Goal: Task Accomplishment & Management: Use online tool/utility

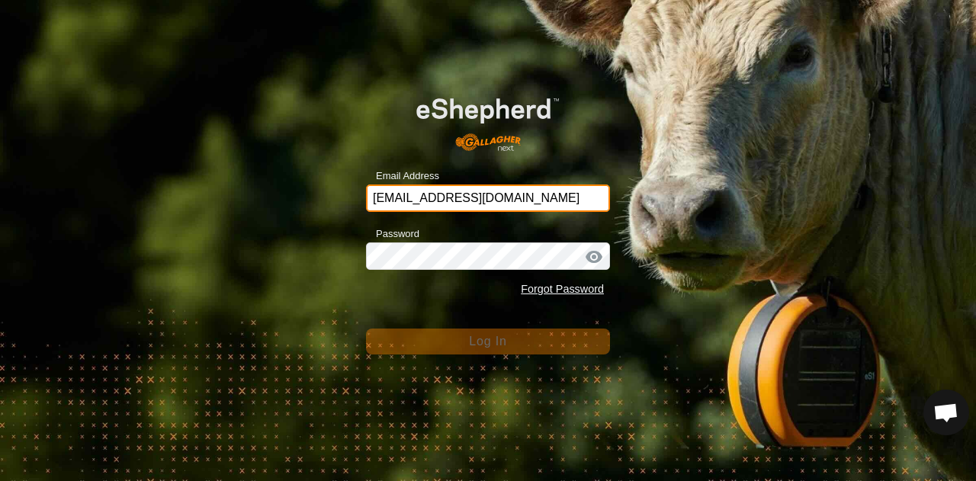
click at [488, 199] on input "[EMAIL_ADDRESS][DOMAIN_NAME]" at bounding box center [488, 198] width 244 height 27
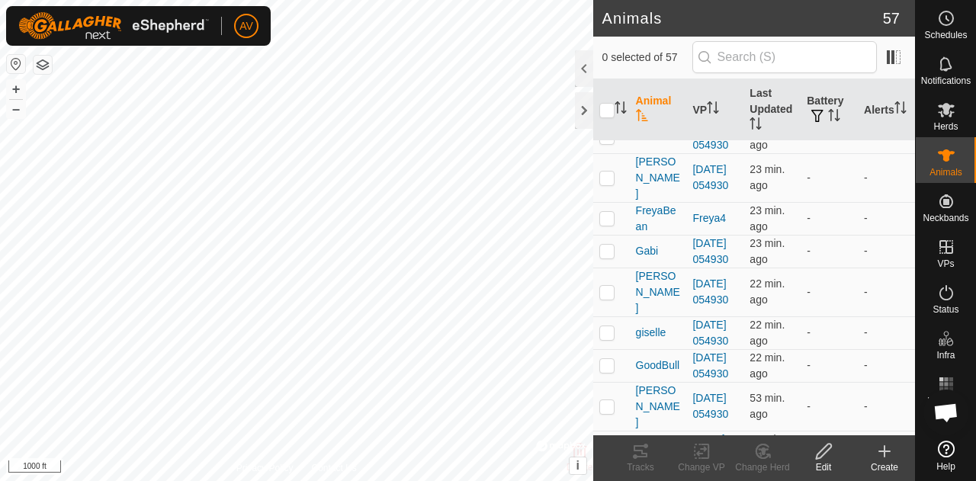
scroll to position [725, 0]
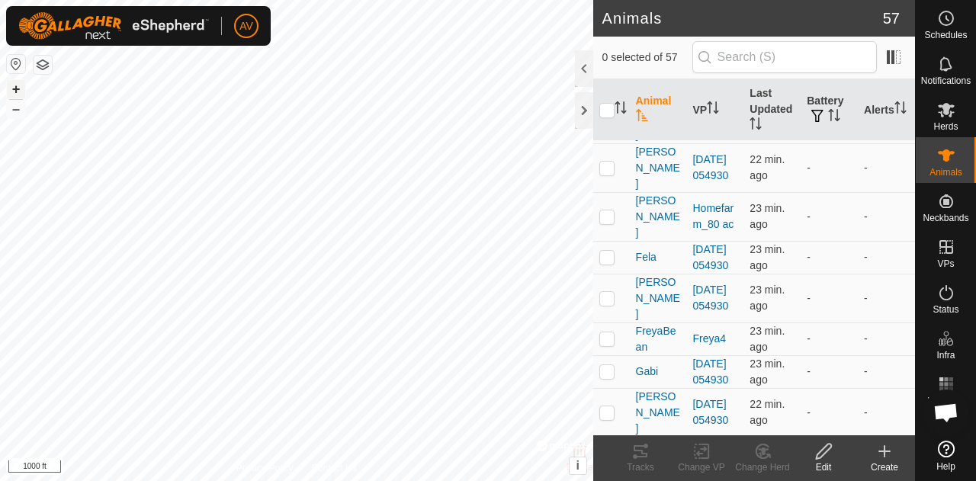
click at [21, 91] on button "+" at bounding box center [16, 89] width 18 height 18
click at [0, 481] on html "AV Schedules Notifications Herds Animals Neckbands VPs Status Infra Heatmap Hel…" at bounding box center [488, 240] width 976 height 481
click at [20, 85] on button "+" at bounding box center [16, 89] width 18 height 18
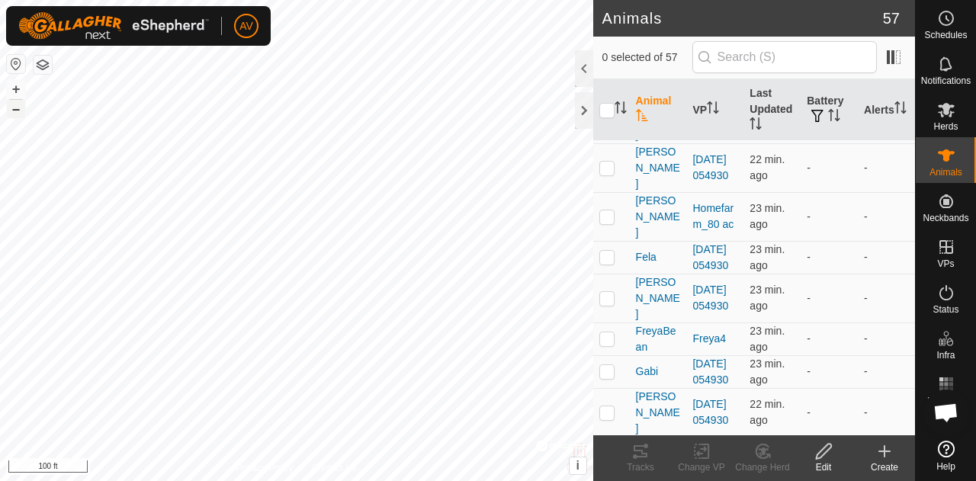
click at [18, 107] on button "–" at bounding box center [16, 109] width 18 height 18
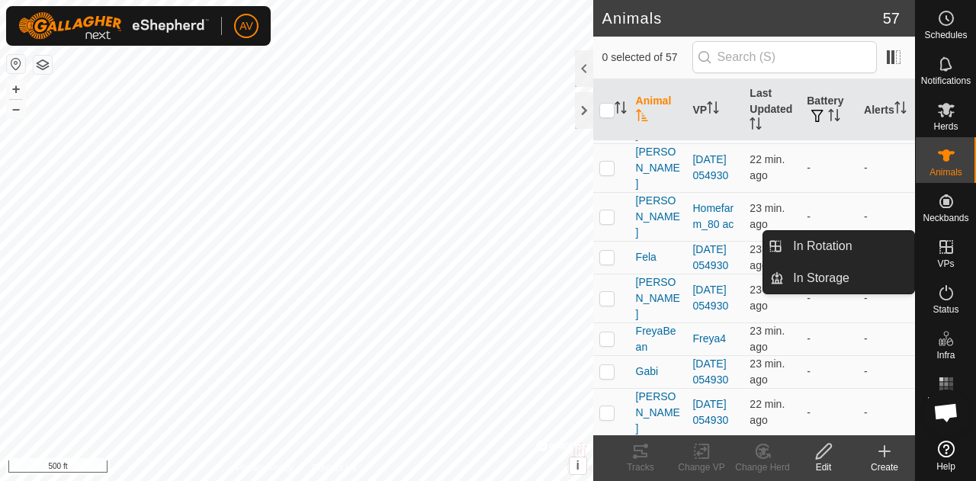
click at [945, 248] on icon at bounding box center [947, 247] width 14 height 14
click at [842, 245] on link "In Rotation" at bounding box center [849, 246] width 130 height 31
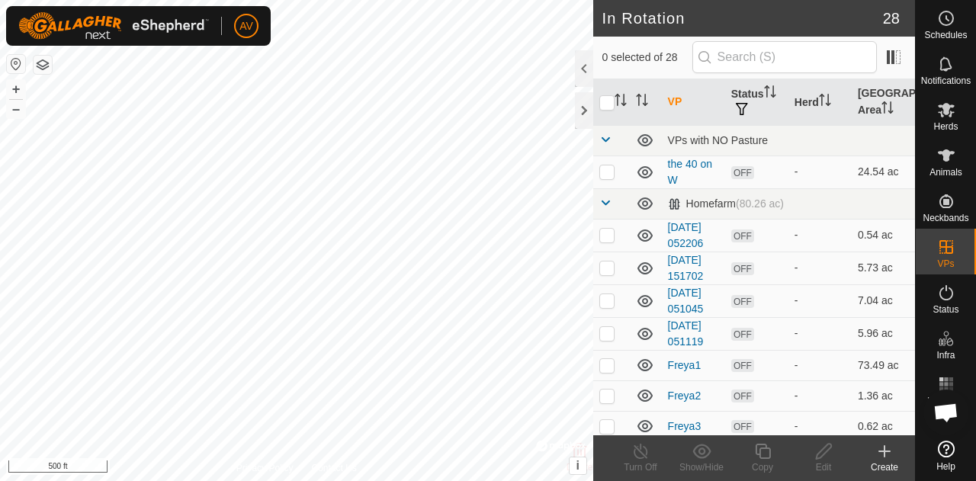
click at [881, 452] on icon at bounding box center [884, 452] width 11 height 0
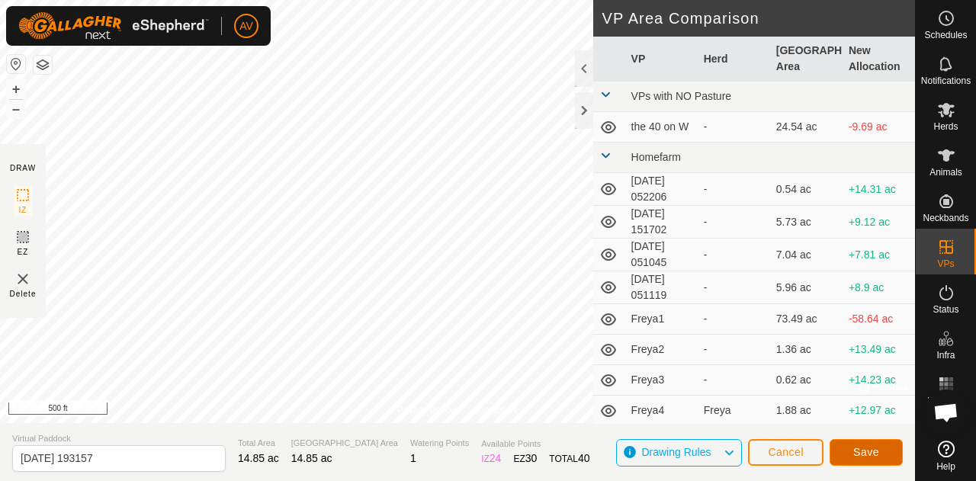
click at [879, 444] on button "Save" at bounding box center [866, 452] width 73 height 27
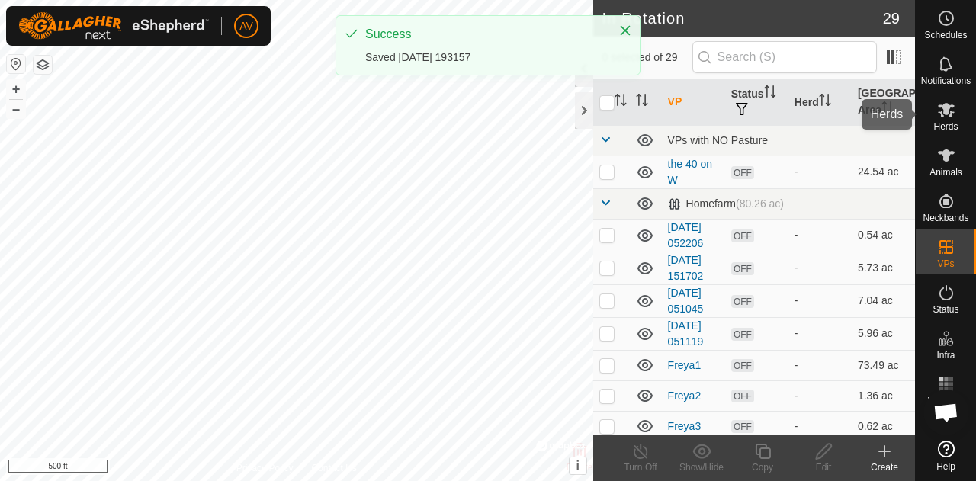
click at [940, 106] on icon at bounding box center [946, 110] width 17 height 14
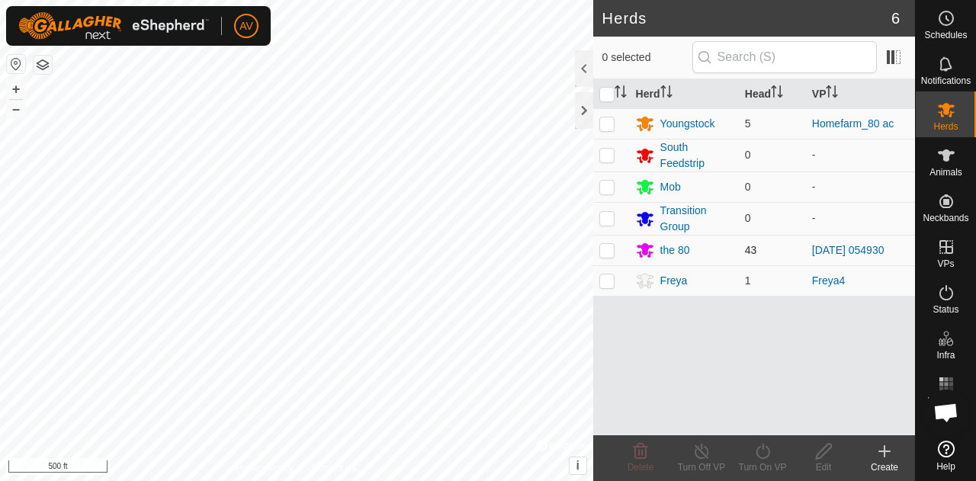
click at [610, 246] on p-checkbox at bounding box center [607, 250] width 15 height 12
checkbox input "true"
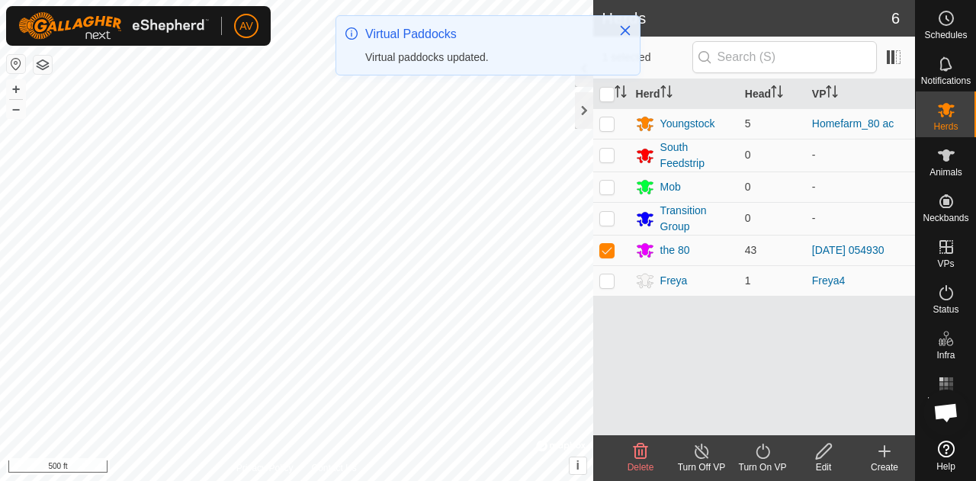
click at [760, 459] on icon at bounding box center [763, 451] width 19 height 18
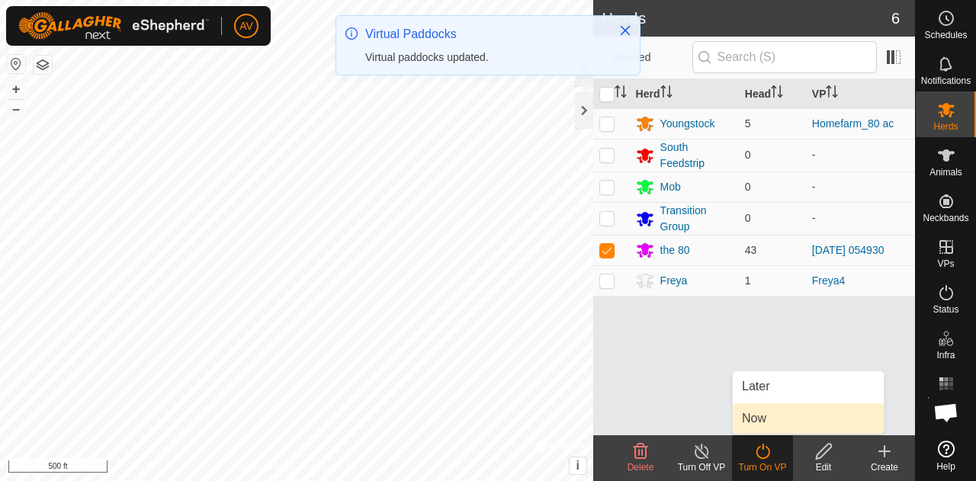
click at [760, 423] on link "Now" at bounding box center [808, 418] width 151 height 31
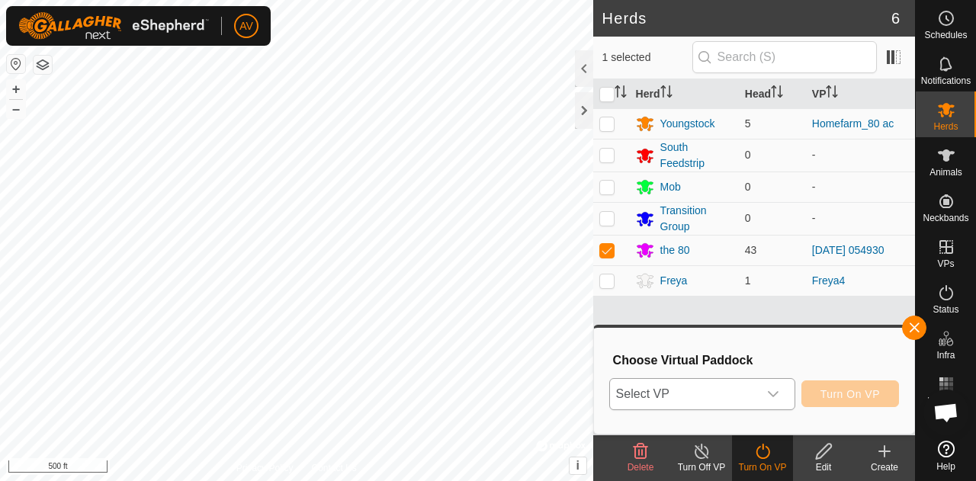
click at [775, 382] on div "dropdown trigger" at bounding box center [773, 394] width 31 height 31
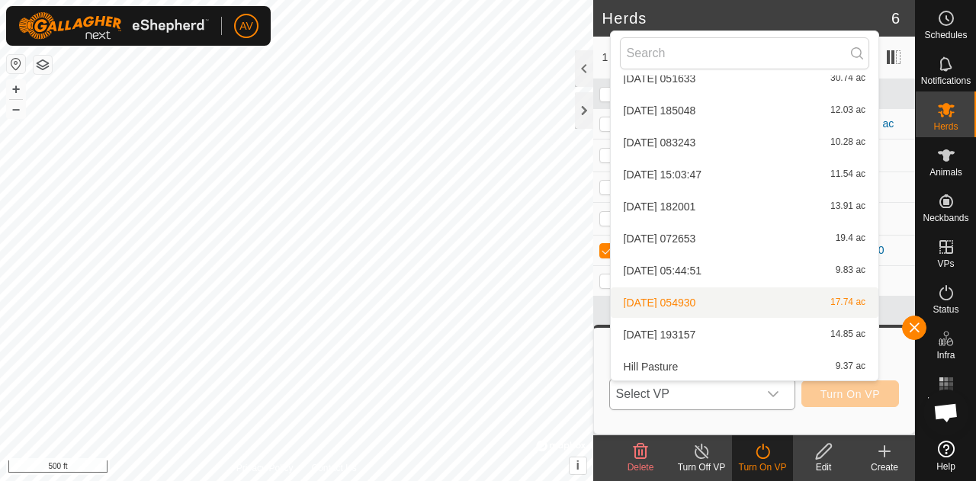
scroll to position [728, 0]
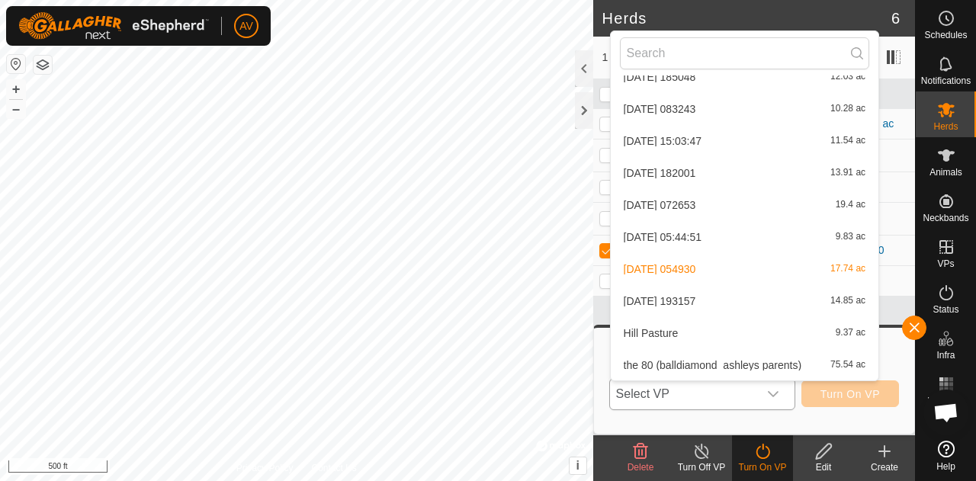
click at [770, 297] on li "2025-09-06 193157 14.85 ac" at bounding box center [745, 301] width 268 height 31
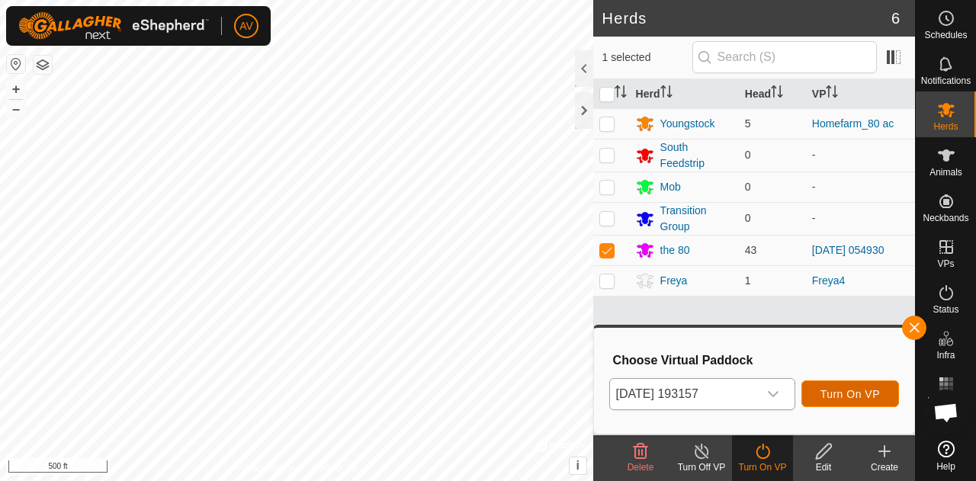
click at [844, 394] on span "Turn On VP" at bounding box center [850, 394] width 59 height 12
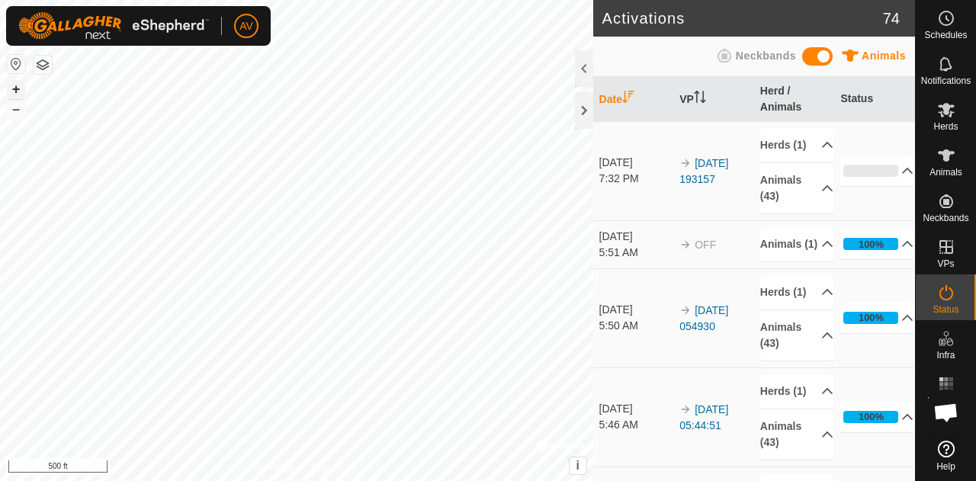
click at [17, 83] on button "+" at bounding box center [16, 89] width 18 height 18
click at [17, 101] on button "–" at bounding box center [16, 109] width 18 height 18
click at [14, 86] on button "+" at bounding box center [16, 89] width 18 height 18
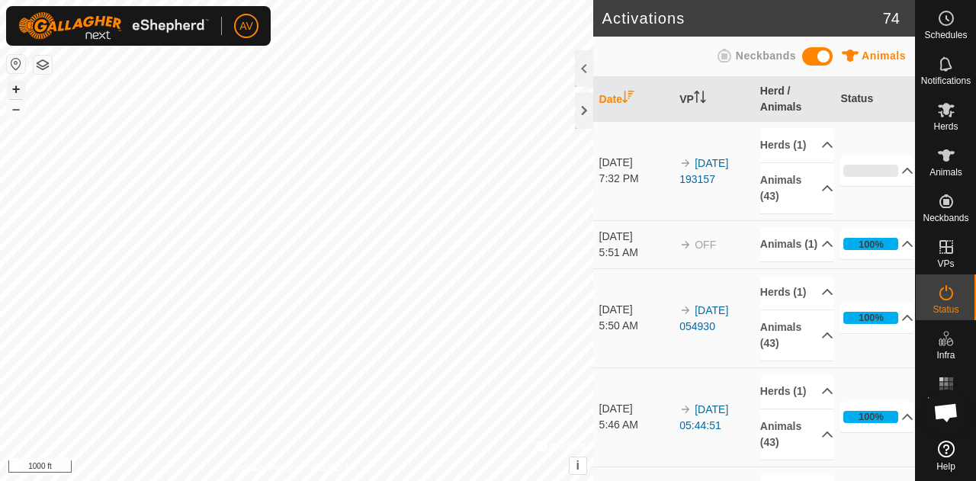
click at [14, 86] on button "+" at bounding box center [16, 89] width 18 height 18
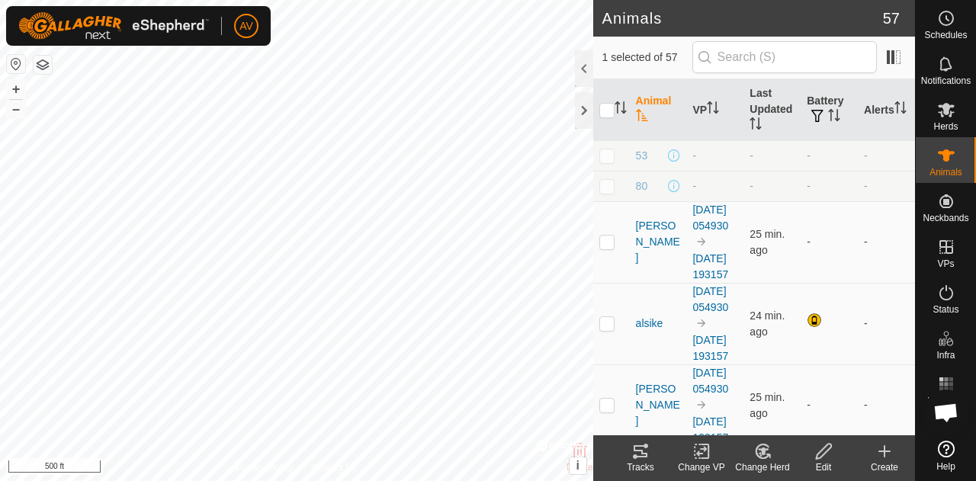
click at [641, 449] on icon at bounding box center [641, 451] width 18 height 18
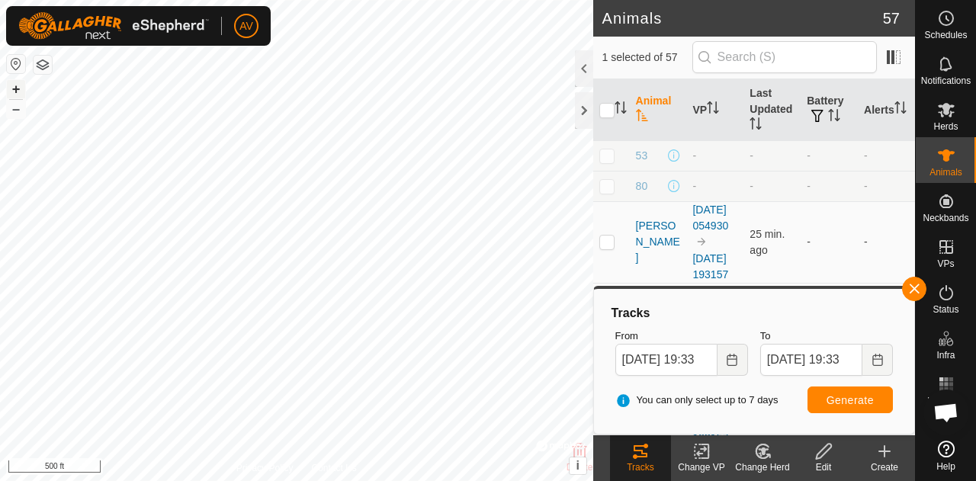
click at [21, 94] on button "+" at bounding box center [16, 89] width 18 height 18
click at [11, 89] on button "+" at bounding box center [16, 89] width 18 height 18
click at [11, 108] on button "–" at bounding box center [16, 109] width 18 height 18
click at [21, 101] on button "–" at bounding box center [16, 109] width 18 height 18
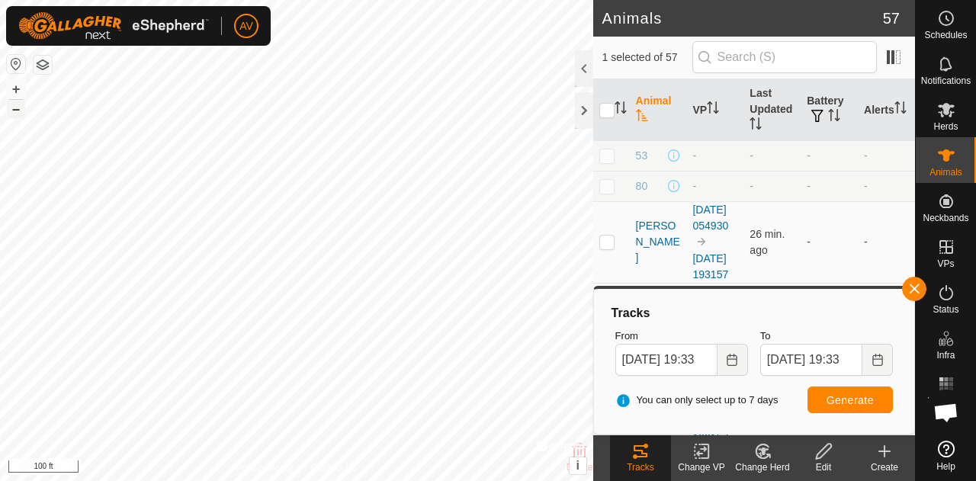
click at [21, 101] on button "–" at bounding box center [16, 109] width 18 height 18
